Goal: Task Accomplishment & Management: Manage account settings

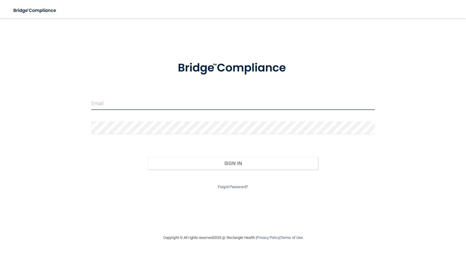
drag, startPoint x: 149, startPoint y: 101, endPoint x: 176, endPoint y: 105, distance: 26.7
type input "[EMAIL_ADDRESS][DOMAIN_NAME]"
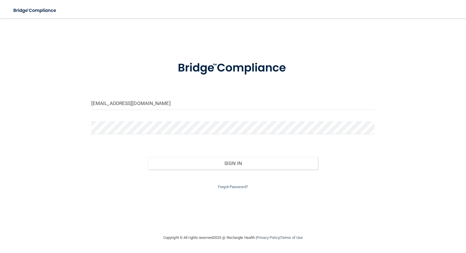
click at [238, 181] on div "Forgot Password?" at bounding box center [233, 179] width 292 height 21
click at [236, 185] on link "Forgot Password?" at bounding box center [233, 186] width 30 height 4
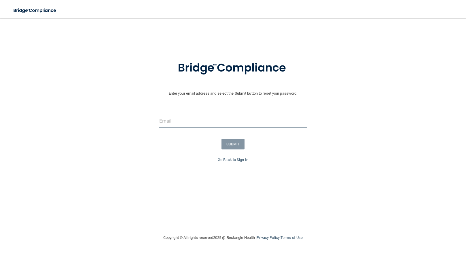
click at [201, 118] on input "email" at bounding box center [233, 120] width 148 height 13
type input "[EMAIL_ADDRESS][DOMAIN_NAME]"
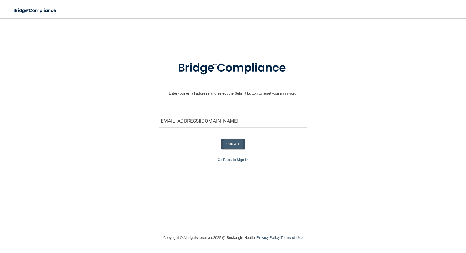
click at [230, 141] on button "SUBMIT" at bounding box center [232, 144] width 23 height 11
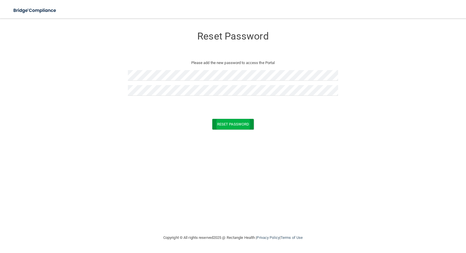
click at [227, 122] on button "Reset Password" at bounding box center [232, 124] width 41 height 11
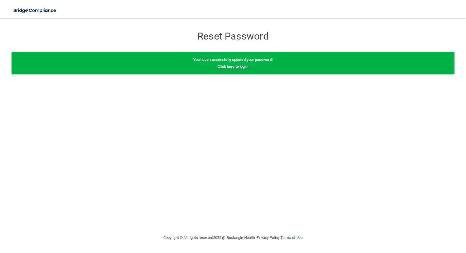
click at [230, 64] on link "Click here to login" at bounding box center [232, 66] width 30 height 4
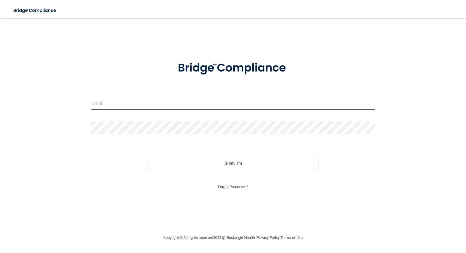
drag, startPoint x: 159, startPoint y: 103, endPoint x: 165, endPoint y: 105, distance: 6.4
type input "[EMAIL_ADDRESS][DOMAIN_NAME]"
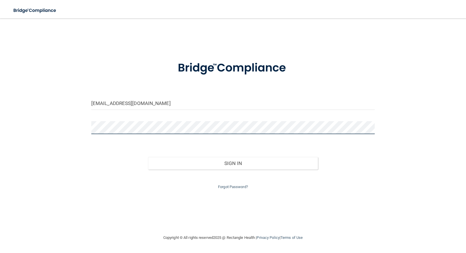
click at [233, 162] on button "Sign In" at bounding box center [233, 163] width 170 height 13
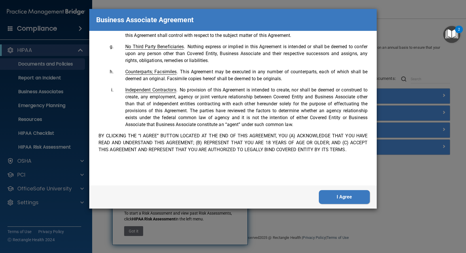
scroll to position [1147, 0]
click at [339, 196] on button "I Agree" at bounding box center [344, 197] width 51 height 14
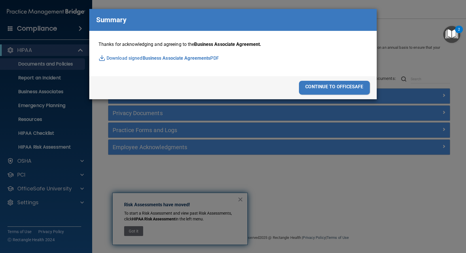
click at [339, 84] on div "continue to officesafe" at bounding box center [334, 88] width 71 height 14
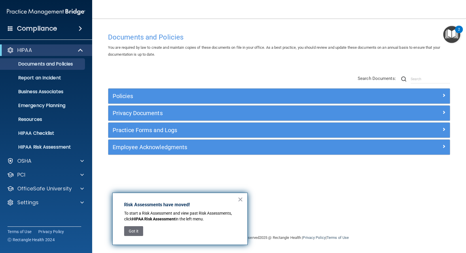
click at [442, 93] on span at bounding box center [443, 95] width 3 height 7
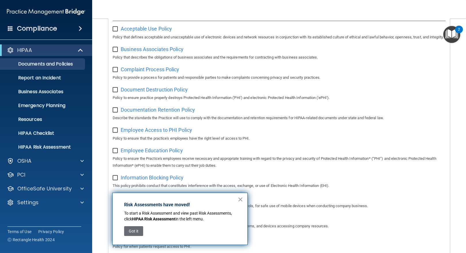
scroll to position [82, 0]
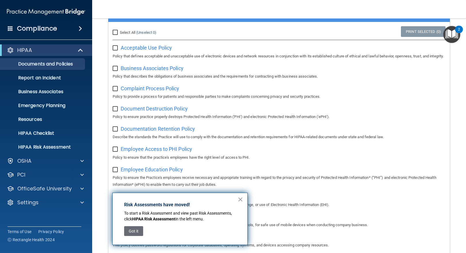
click at [115, 46] on input "checkbox" at bounding box center [116, 48] width 7 height 5
checkbox input "true"
click at [116, 71] on input "checkbox" at bounding box center [116, 68] width 7 height 5
checkbox input "true"
click at [115, 31] on input "Select All (Unselect 2) Unselect All" at bounding box center [116, 32] width 7 height 5
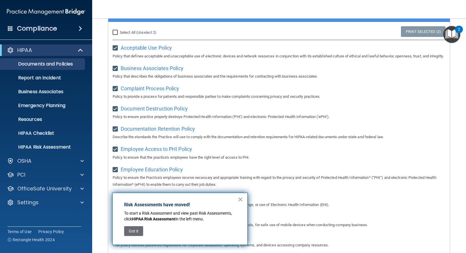
checkbox input "true"
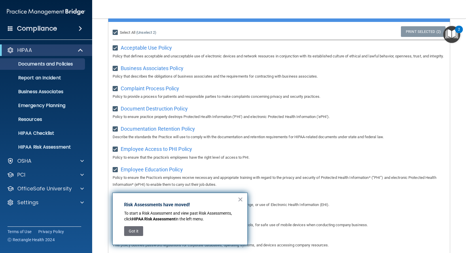
checkbox input "true"
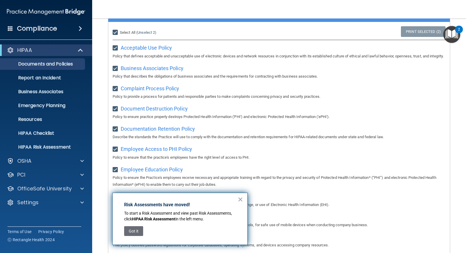
checkbox input "true"
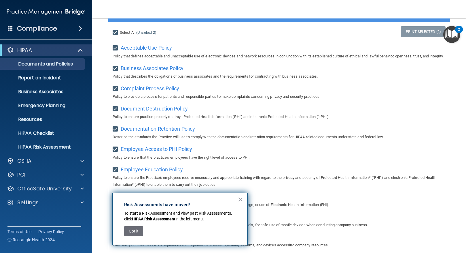
checkbox input "true"
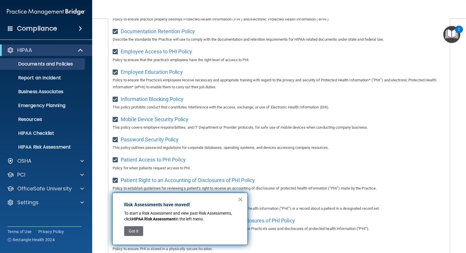
scroll to position [180, 0]
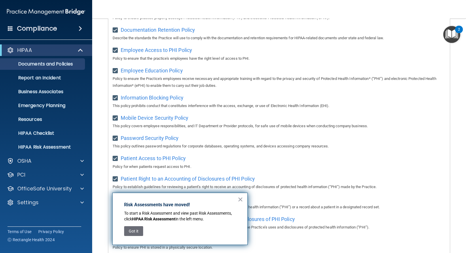
click at [336, 149] on p "This policy outlines password regulations for corporate databases, operating sy…" at bounding box center [279, 146] width 333 height 7
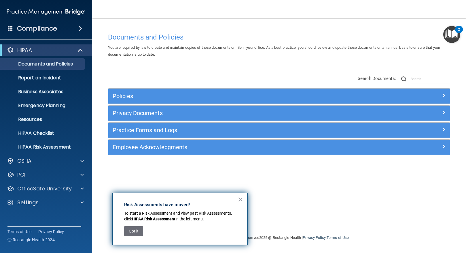
click at [296, 185] on div "Documents and Policies You are required by law to create and maintain copies of…" at bounding box center [279, 132] width 351 height 204
click at [305, 67] on div "Documents and Policies You are required by law to create and maintain copies of…" at bounding box center [279, 132] width 351 height 204
click at [450, 31] on img "Open Resource Center, 2 new notifications" at bounding box center [451, 34] width 17 height 17
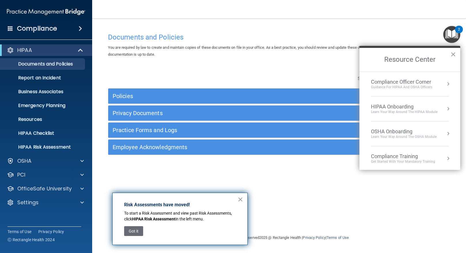
click at [451, 54] on button "×" at bounding box center [452, 54] width 5 height 9
